Goal: Answer question/provide support: Share knowledge or assist other users

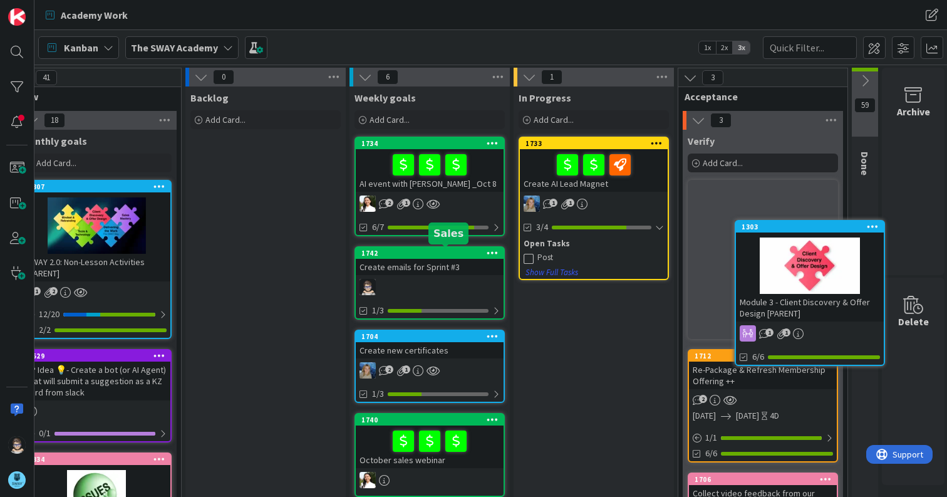
scroll to position [0, 39]
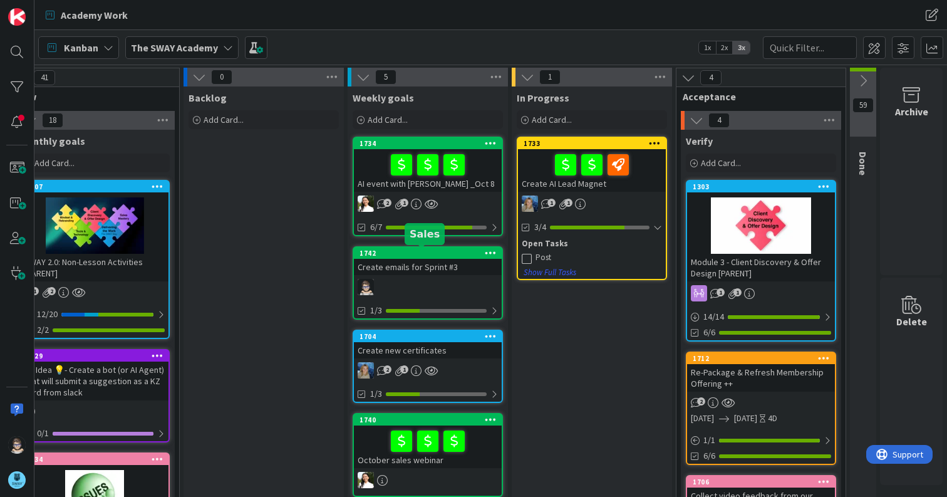
click at [447, 250] on div "1742" at bounding box center [430, 253] width 142 height 9
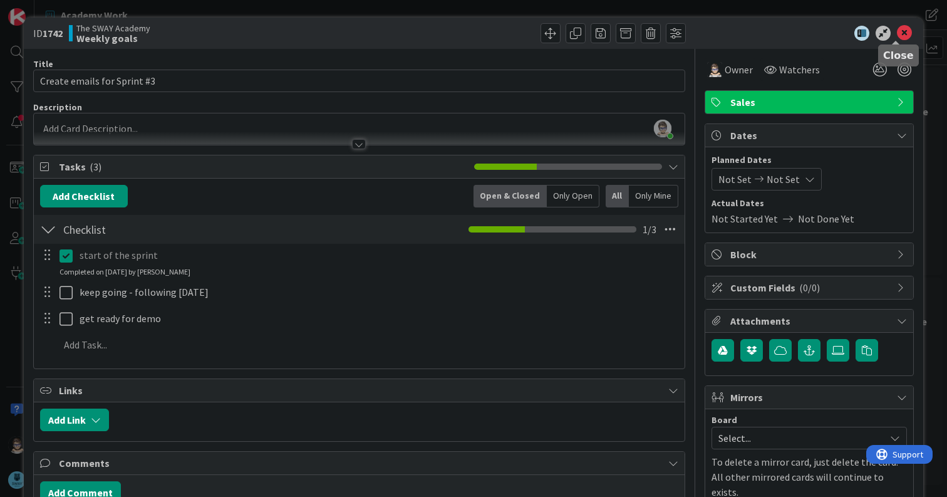
click at [897, 37] on icon at bounding box center [904, 33] width 15 height 15
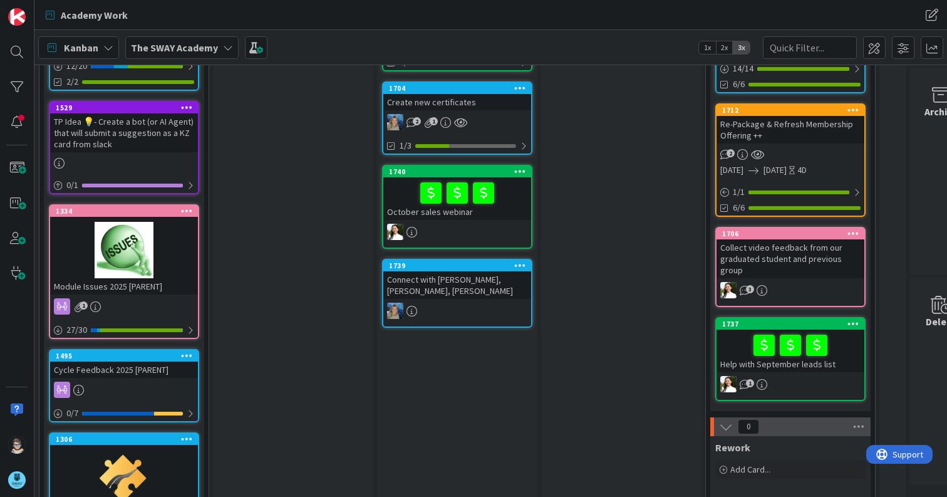
scroll to position [249, 0]
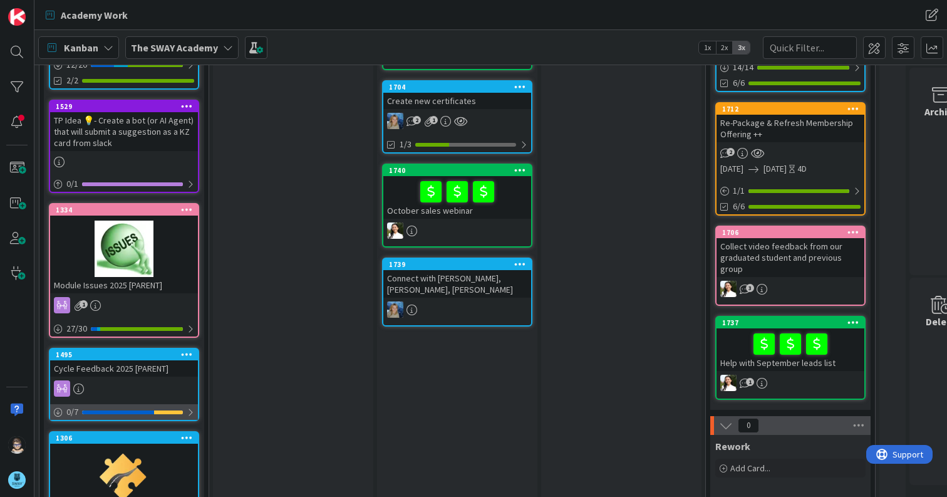
click at [189, 413] on div at bounding box center [191, 412] width 8 height 10
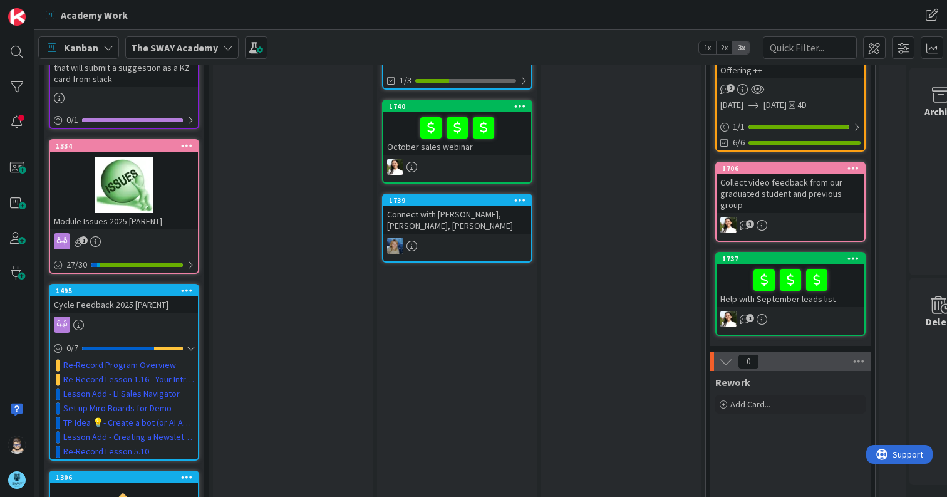
scroll to position [312, 0]
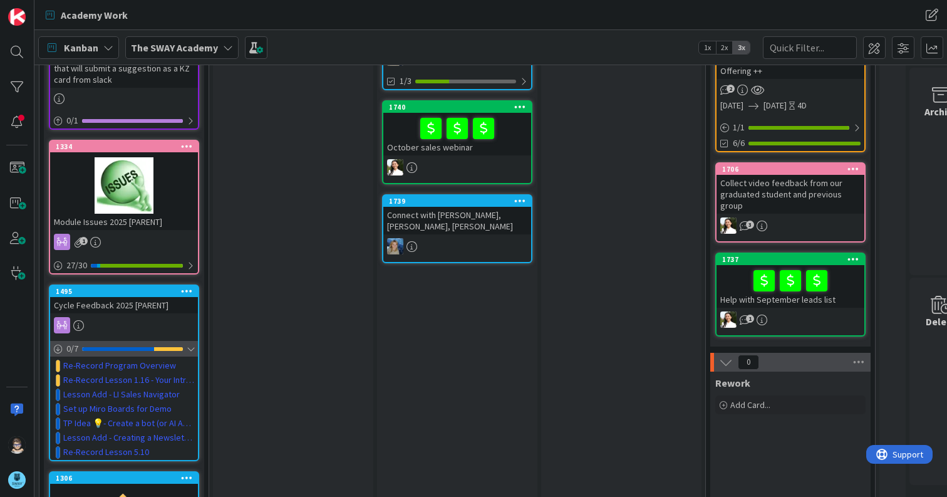
click at [194, 348] on div at bounding box center [191, 349] width 8 height 10
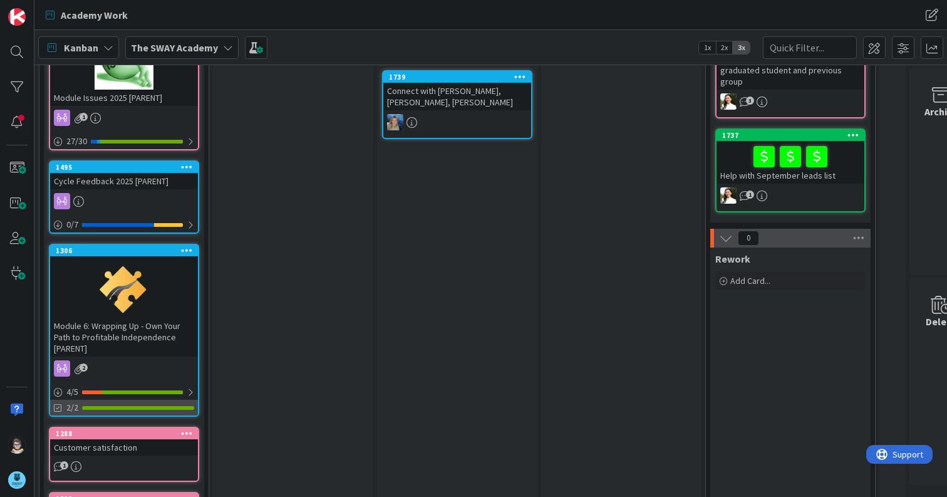
scroll to position [437, 0]
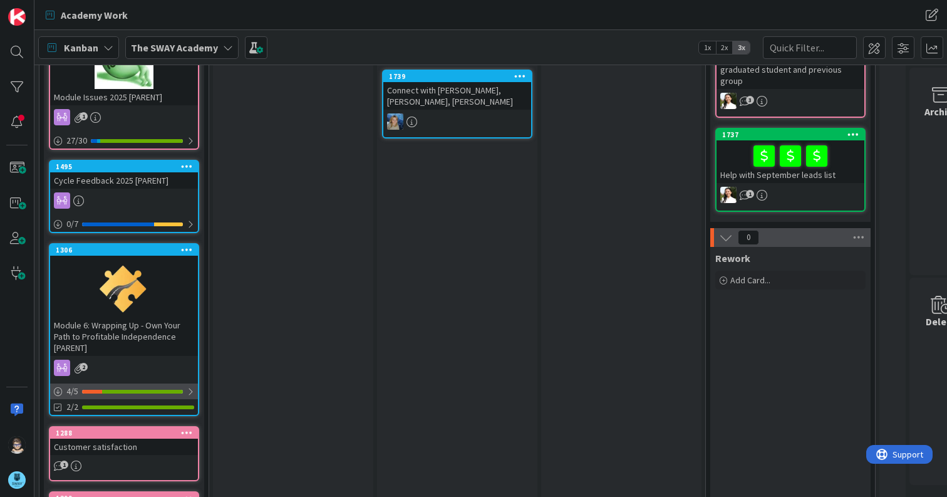
click at [189, 391] on div at bounding box center [191, 391] width 8 height 10
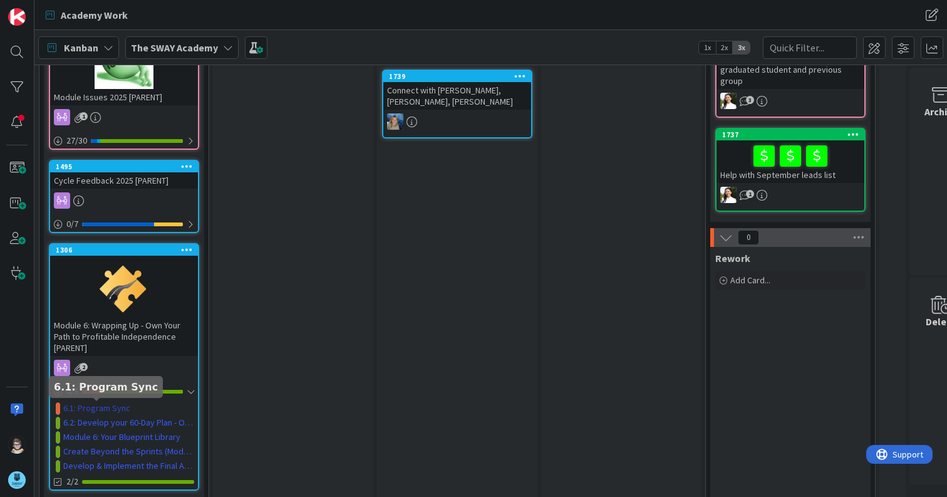
click at [112, 410] on link "6.1: Program Sync" at bounding box center [96, 407] width 67 height 13
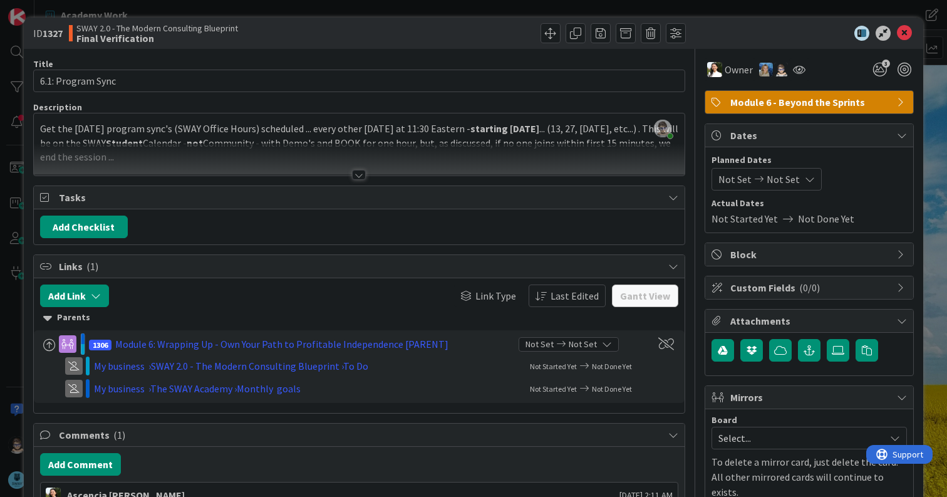
click at [354, 175] on div at bounding box center [359, 175] width 14 height 10
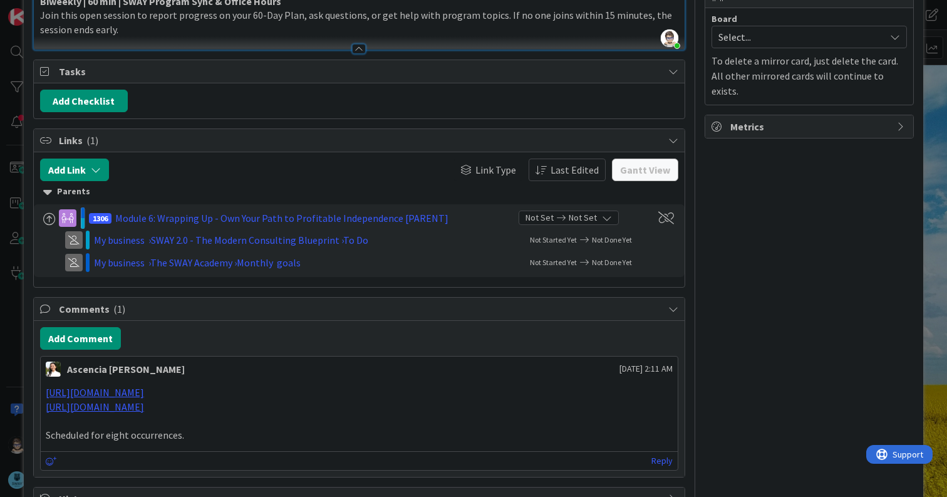
scroll to position [427, 0]
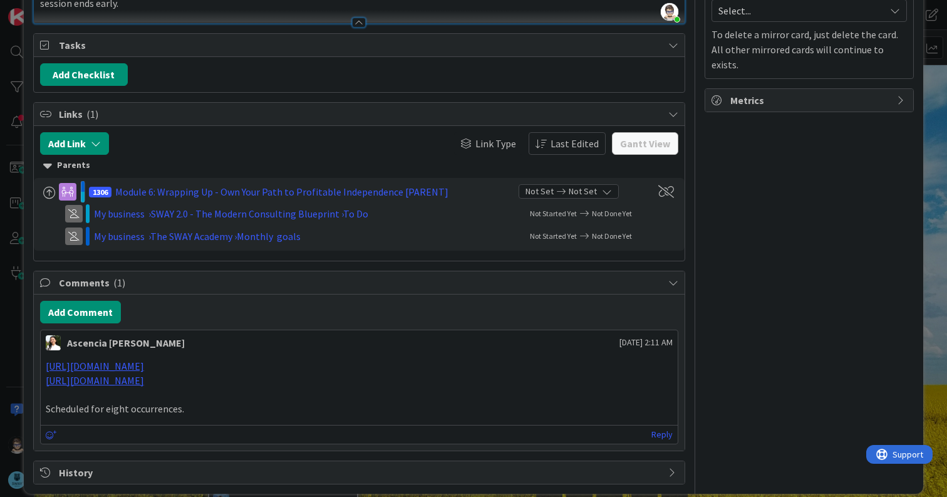
click at [195, 330] on div "Ascencia [PERSON_NAME] [DATE] 2:11 AM" at bounding box center [359, 340] width 637 height 20
click at [48, 430] on icon at bounding box center [51, 434] width 11 height 9
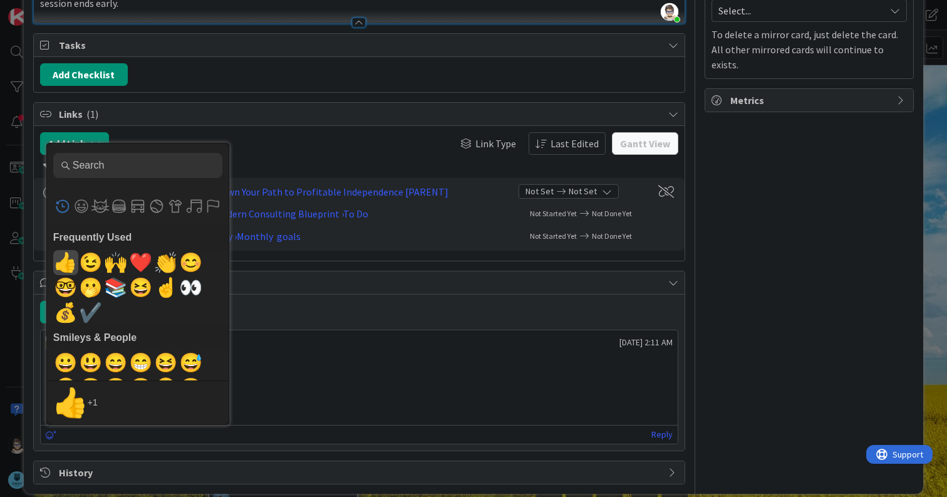
click at [62, 250] on span "👍" at bounding box center [65, 262] width 29 height 25
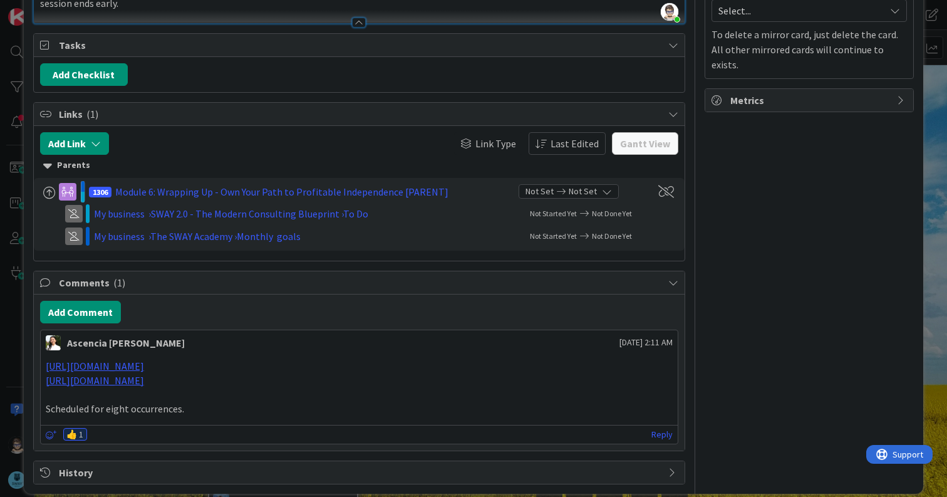
click at [282, 387] on p at bounding box center [359, 394] width 627 height 14
drag, startPoint x: 255, startPoint y: 367, endPoint x: 209, endPoint y: 357, distance: 47.4
click at [209, 359] on div "[URL][DOMAIN_NAME] [URL][DOMAIN_NAME] Scheduled for eight occurrences." at bounding box center [359, 387] width 627 height 57
click at [287, 373] on p "[URL][DOMAIN_NAME]" at bounding box center [359, 380] width 627 height 14
drag, startPoint x: 208, startPoint y: 348, endPoint x: 43, endPoint y: 341, distance: 165.5
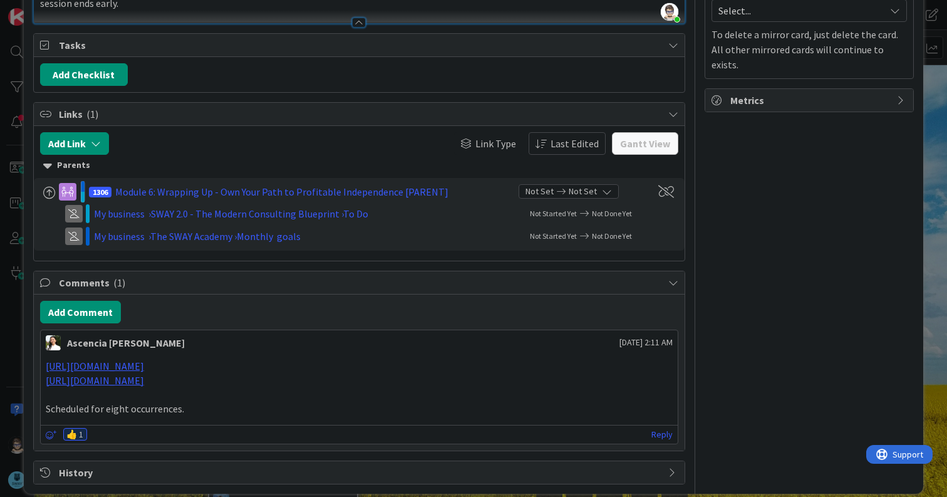
click at [43, 354] on div "[URL][DOMAIN_NAME] [URL][DOMAIN_NAME] Scheduled for eight occurrences." at bounding box center [359, 387] width 637 height 67
copy link "[URL][DOMAIN_NAME]"
click at [658, 426] on link "Reply" at bounding box center [661, 434] width 21 height 16
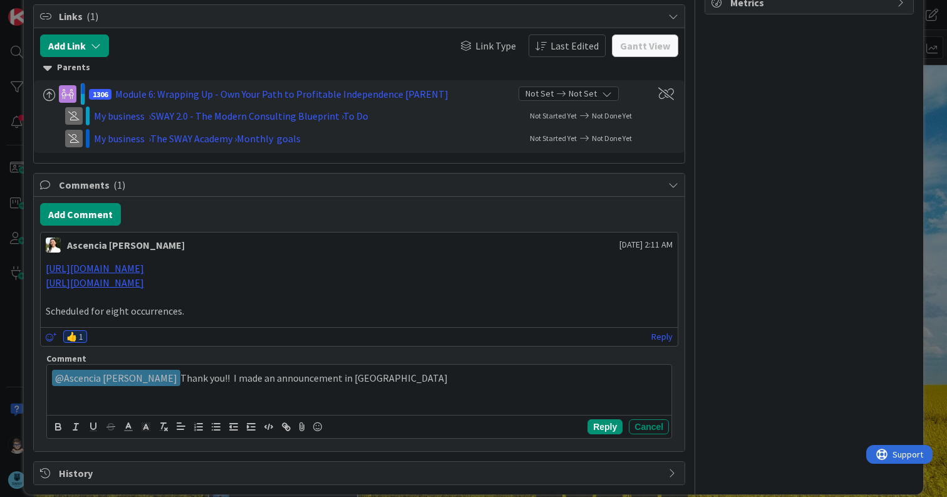
scroll to position [525, 0]
click at [421, 369] on p "﻿ @ Ascencia [PERSON_NAME] ﻿ Thank you!! I made an announcement in [GEOGRAPHIC_…" at bounding box center [359, 377] width 614 height 17
click at [449, 369] on p "﻿ @ Ascencia [PERSON_NAME] ﻿ Thank you!! I made an announcement in Slack - I'm …" at bounding box center [359, 377] width 614 height 17
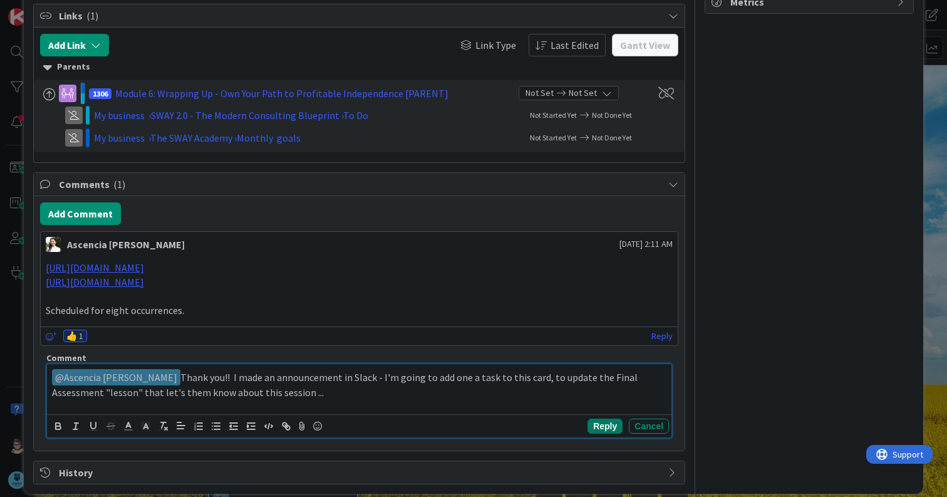
click at [594, 418] on button "Reply" at bounding box center [604, 425] width 35 height 15
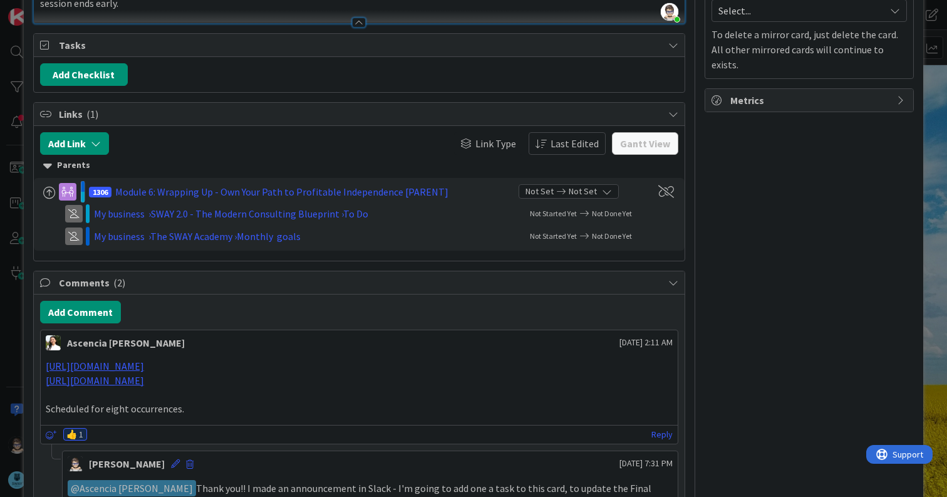
scroll to position [522, 0]
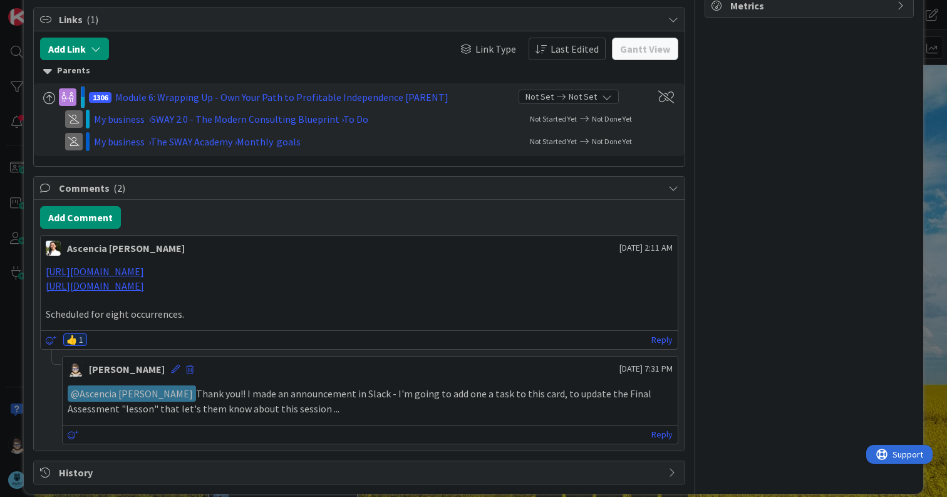
click at [13, 357] on div "ID 1327 SWAY 2.0 - The Modern Consulting Blueprint Final Verification Title 17 …" at bounding box center [473, 248] width 947 height 497
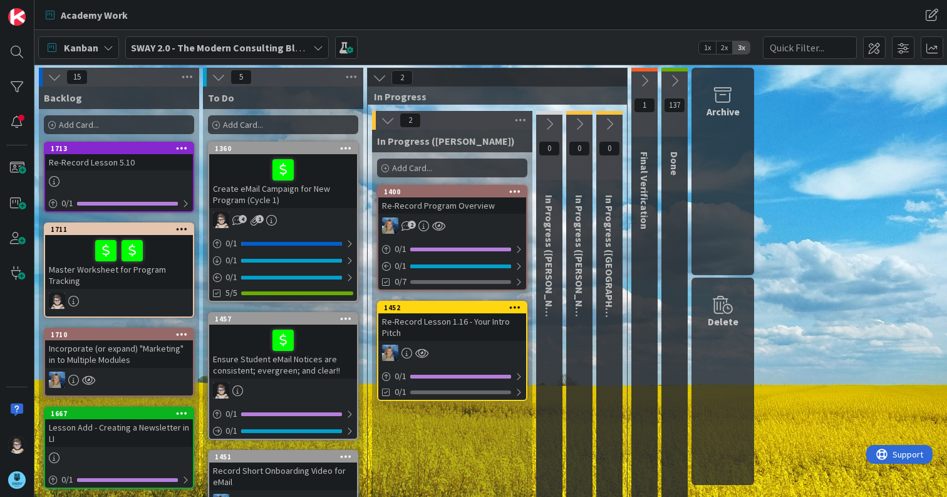
click at [316, 48] on icon at bounding box center [318, 48] width 10 height 10
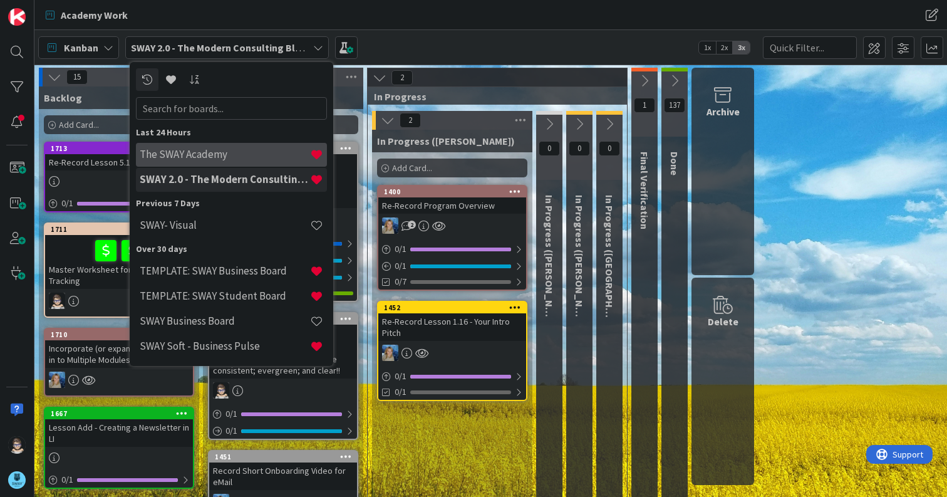
click at [229, 152] on h4 "The SWAY Academy" at bounding box center [225, 154] width 170 height 13
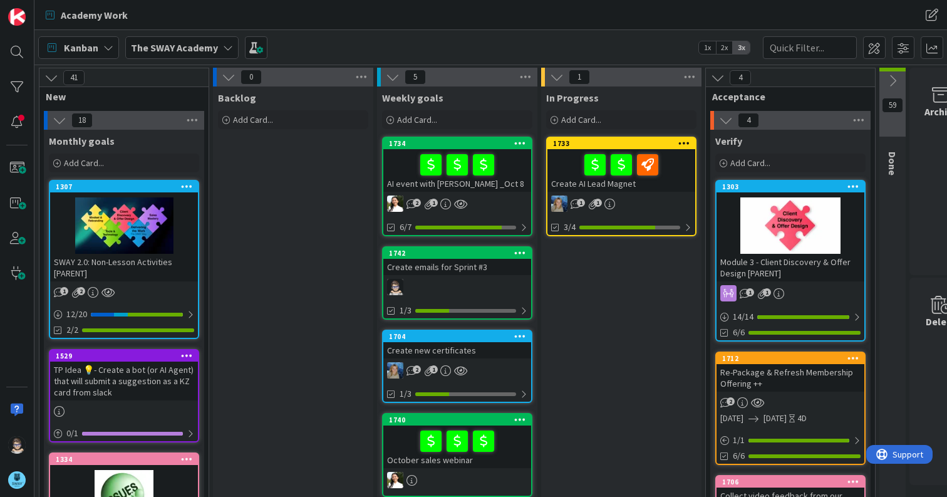
click at [226, 49] on icon at bounding box center [228, 48] width 10 height 10
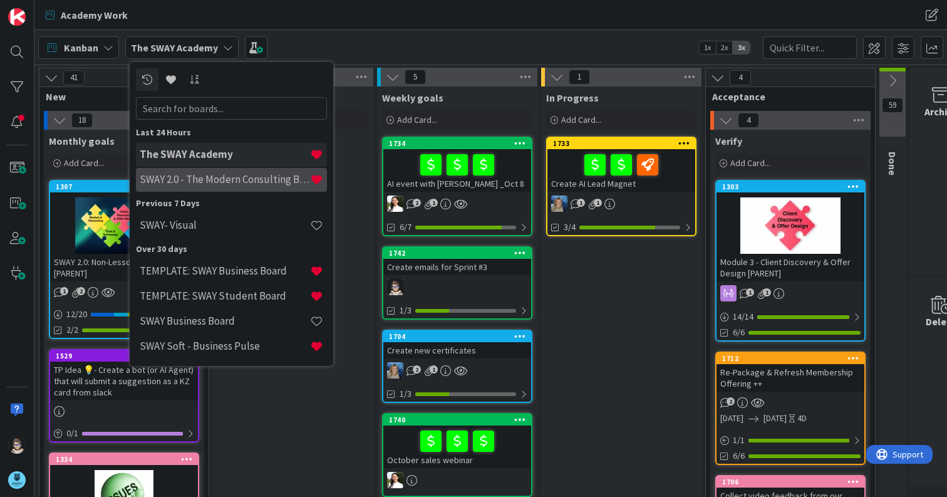
click at [271, 180] on h4 "SWAY 2.0 - The Modern Consulting Blueprint" at bounding box center [225, 179] width 170 height 13
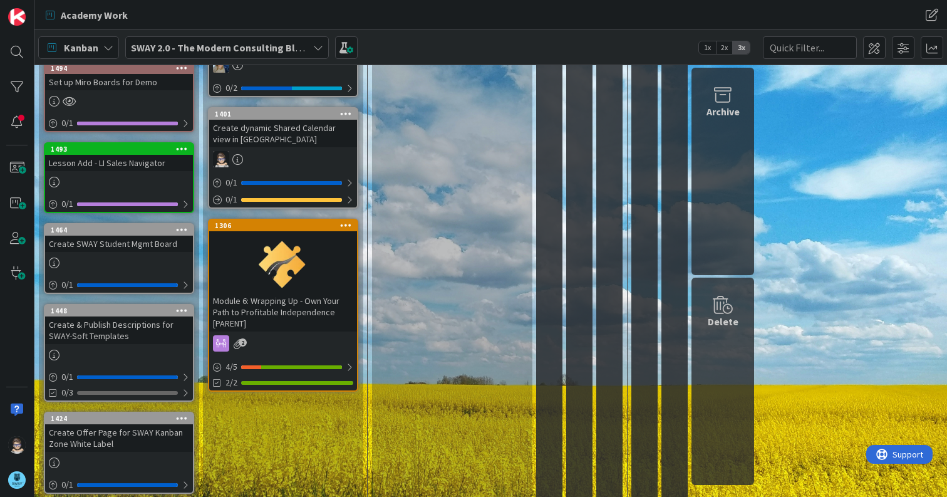
scroll to position [438, 0]
click at [294, 365] on div at bounding box center [301, 366] width 81 height 4
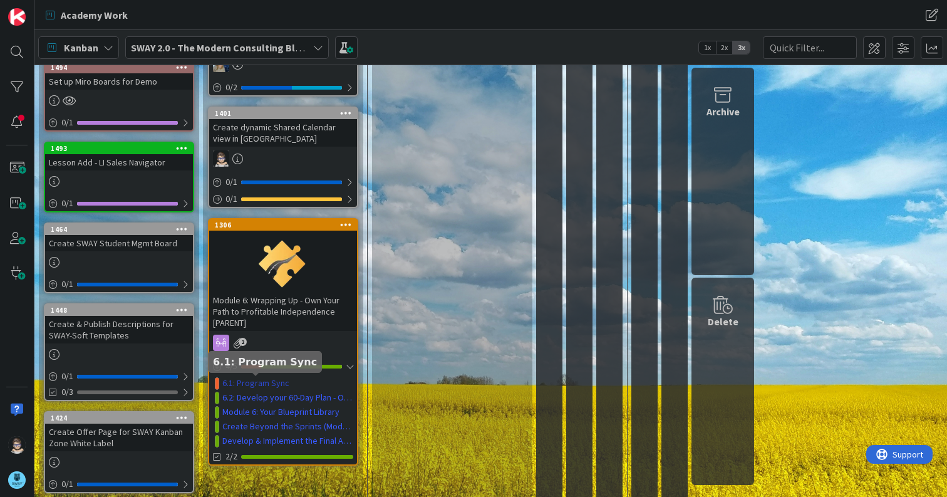
click at [259, 385] on link "6.1: Program Sync" at bounding box center [255, 382] width 67 height 13
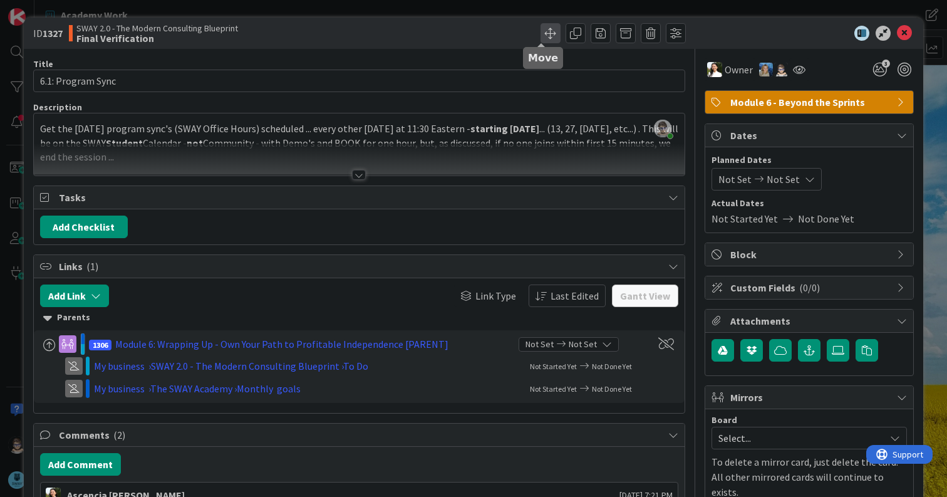
click at [540, 33] on span at bounding box center [550, 33] width 20 height 20
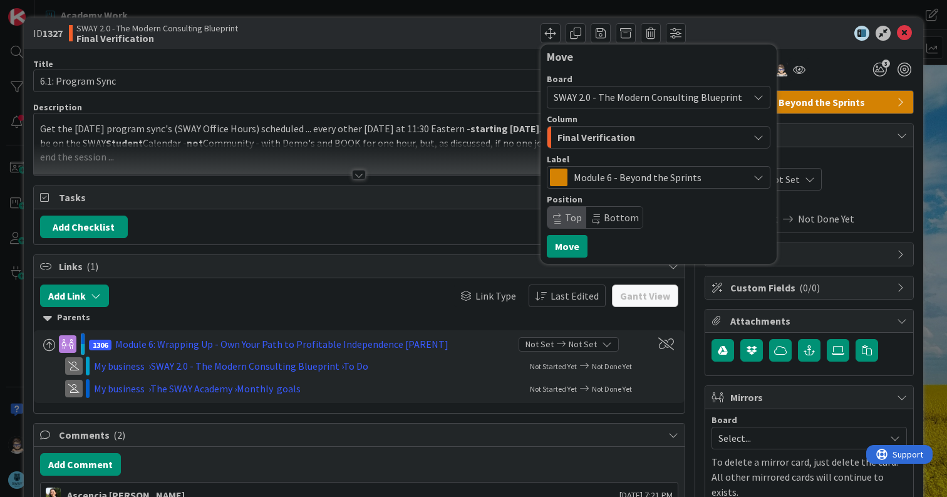
click at [642, 136] on div "Final Verification" at bounding box center [651, 137] width 194 height 20
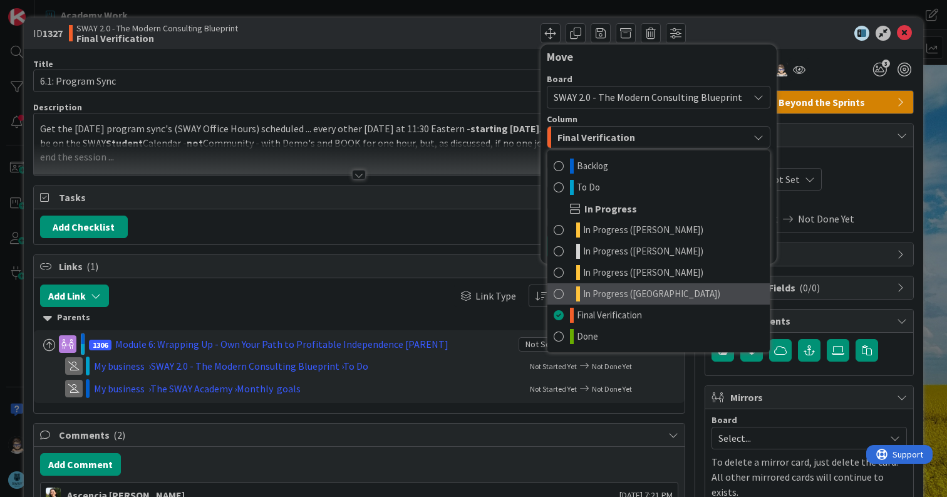
click at [643, 294] on span "In Progress ([GEOGRAPHIC_DATA])" at bounding box center [651, 293] width 137 height 15
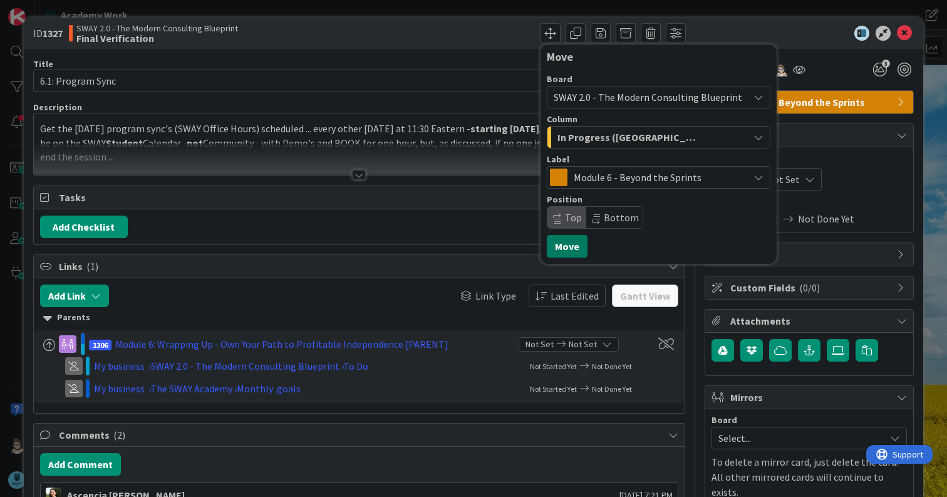
click at [557, 245] on button "Move" at bounding box center [567, 246] width 41 height 23
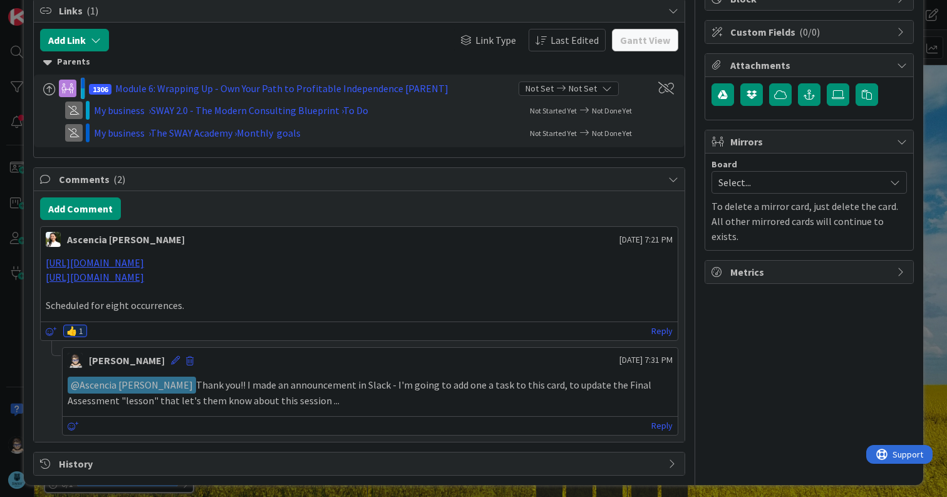
scroll to position [261, 0]
